Goal: Transaction & Acquisition: Purchase product/service

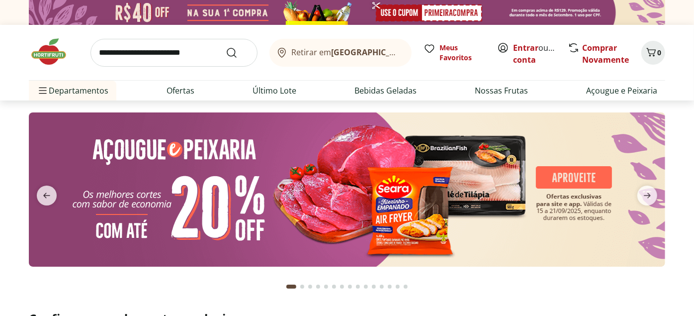
click at [120, 54] on input "search" at bounding box center [173, 53] width 167 height 28
type input "******"
click at [226, 47] on button "Submit Search" at bounding box center [238, 53] width 24 height 12
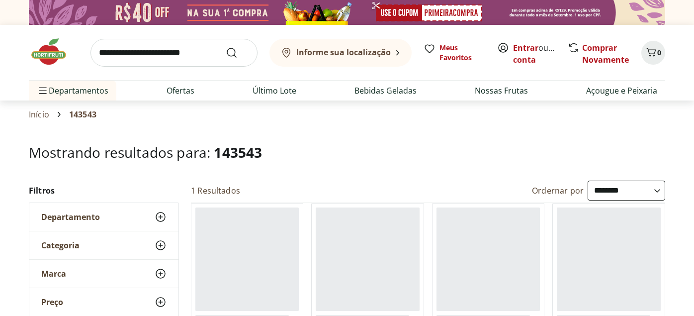
select select "**********"
